Goal: Information Seeking & Learning: Check status

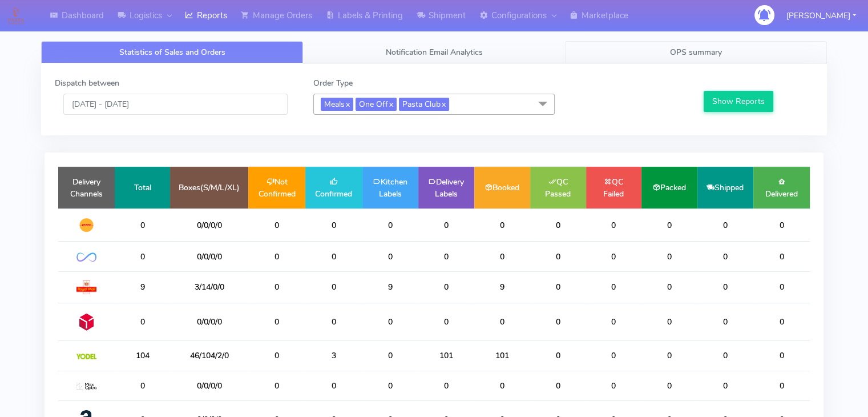
click at [694, 45] on link "OPS summary" at bounding box center [696, 52] width 262 height 22
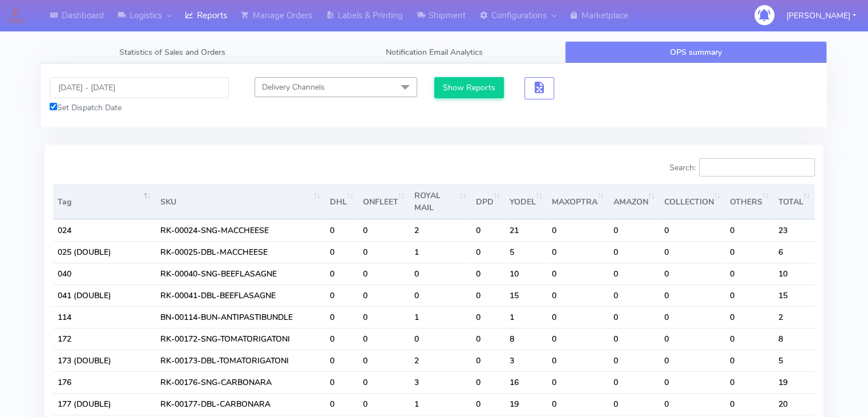
click at [734, 171] on input "Search:" at bounding box center [757, 167] width 116 height 18
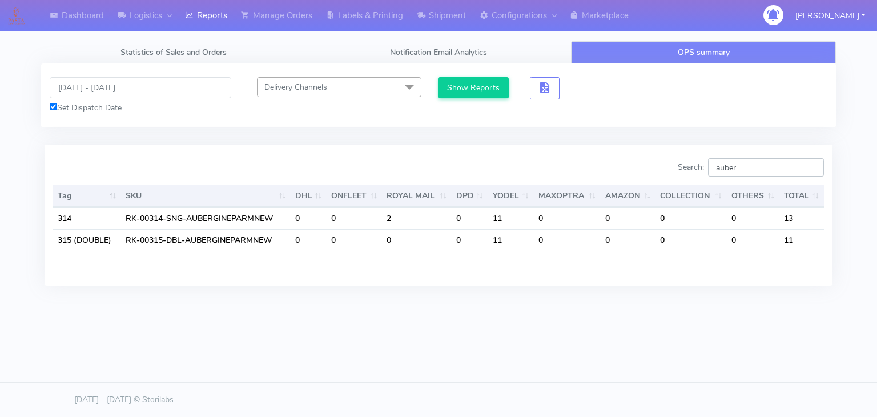
type input "auber"
click at [187, 82] on input "[DATE] - [DATE]" at bounding box center [141, 87] width 182 height 21
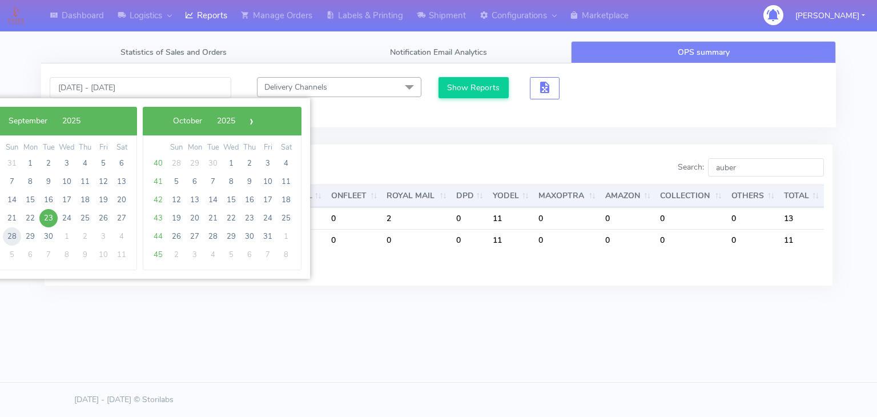
click at [13, 233] on span "28" at bounding box center [12, 236] width 18 height 18
click at [42, 212] on span "23" at bounding box center [48, 218] width 18 height 18
click at [9, 233] on span "28" at bounding box center [12, 236] width 18 height 18
type input "[DATE] - [DATE]"
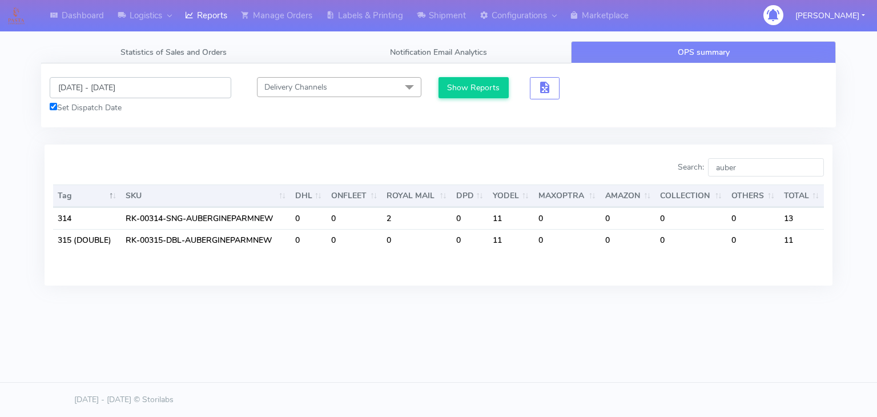
click at [156, 85] on input "[DATE] - [DATE]" at bounding box center [141, 87] width 182 height 21
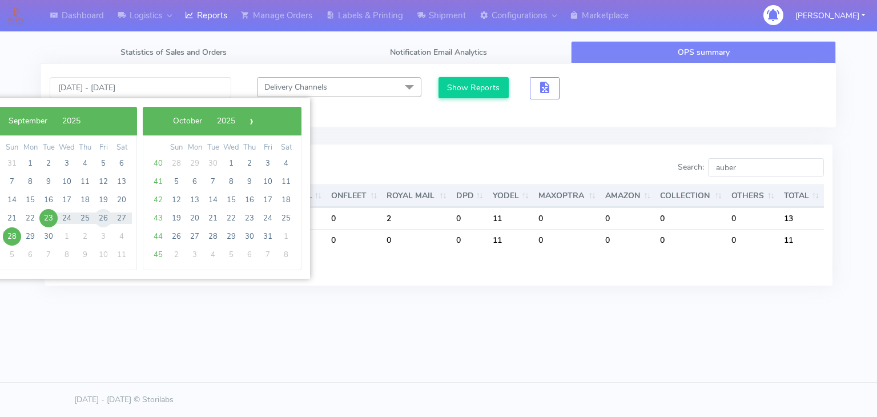
click at [98, 217] on span "26" at bounding box center [103, 218] width 18 height 18
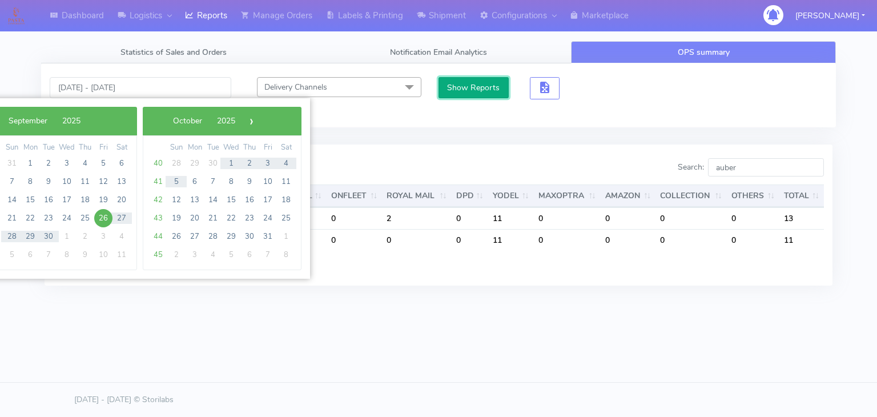
click at [473, 90] on button "Show Reports" at bounding box center [473, 87] width 70 height 21
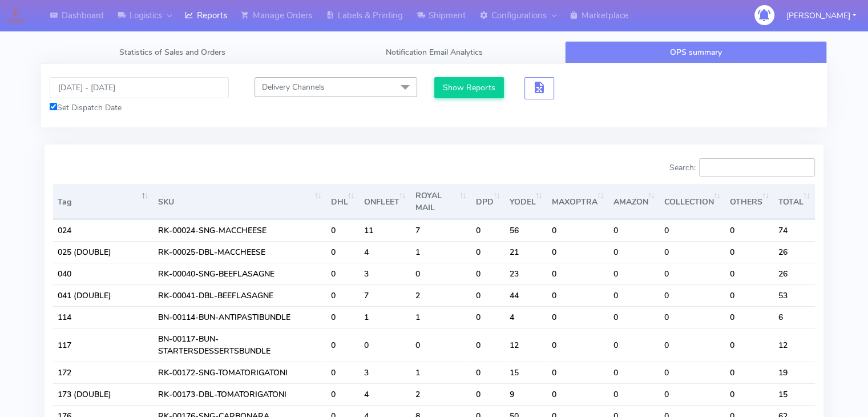
click at [727, 169] on input "Search:" at bounding box center [757, 167] width 116 height 18
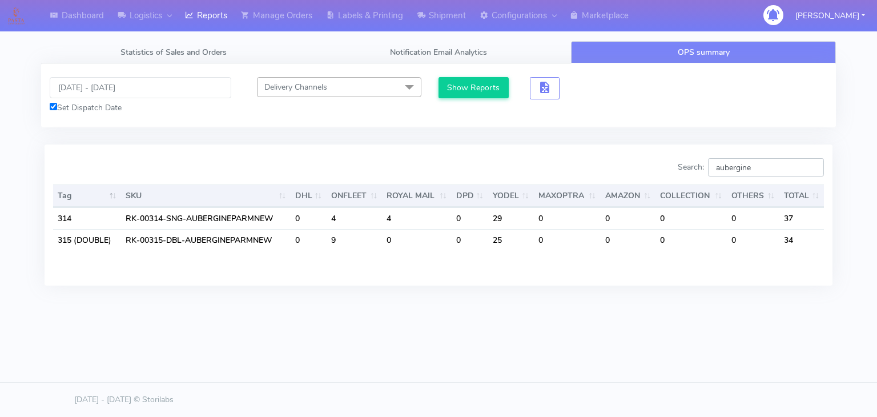
type input "aubergine"
click at [187, 84] on input "[DATE] - [DATE]" at bounding box center [141, 87] width 182 height 21
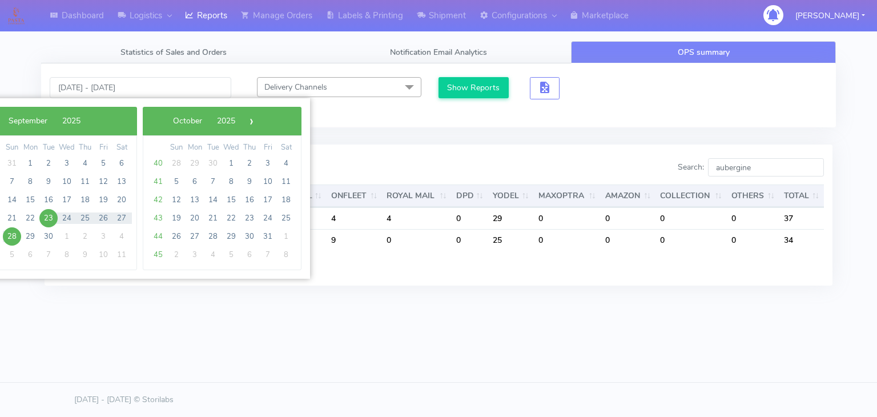
click at [370, 118] on div "[DATE] - [DATE] Set Dispatch Date Delivery Channels Select All DHL OnFleet Roya…" at bounding box center [438, 95] width 795 height 64
